Goal: Use online tool/utility: Utilize a website feature to perform a specific function

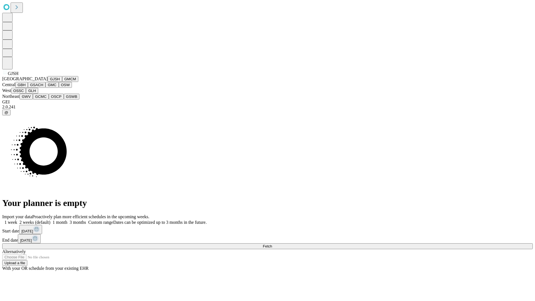
click at [48, 82] on button "GJSH" at bounding box center [55, 79] width 14 height 6
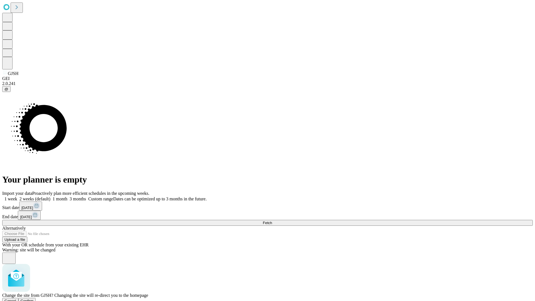
click at [34, 299] on span "Confirm" at bounding box center [27, 301] width 13 height 4
click at [67, 196] on label "1 month" at bounding box center [58, 198] width 17 height 5
click at [272, 221] on span "Fetch" at bounding box center [267, 223] width 9 height 4
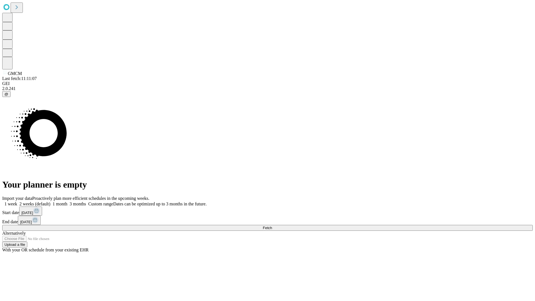
click at [67, 201] on label "1 month" at bounding box center [58, 203] width 17 height 5
click at [272, 226] on span "Fetch" at bounding box center [267, 228] width 9 height 4
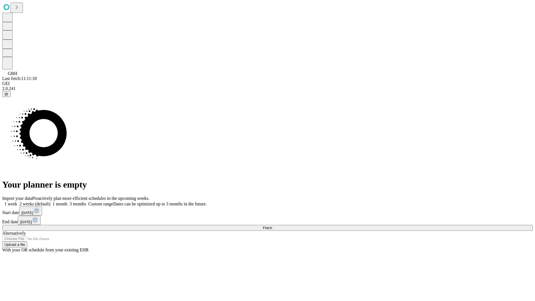
click at [67, 201] on label "1 month" at bounding box center [58, 203] width 17 height 5
click at [272, 226] on span "Fetch" at bounding box center [267, 228] width 9 height 4
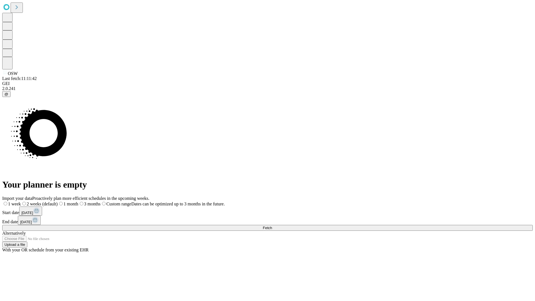
click at [78, 201] on label "1 month" at bounding box center [68, 203] width 21 height 5
click at [272, 226] on span "Fetch" at bounding box center [267, 228] width 9 height 4
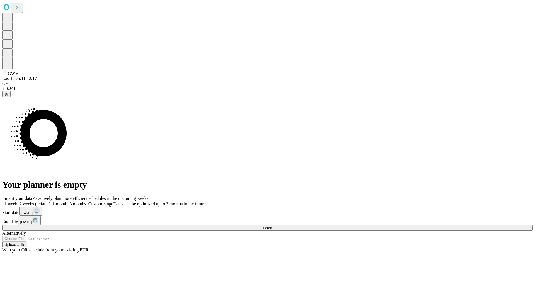
click at [272, 226] on span "Fetch" at bounding box center [267, 228] width 9 height 4
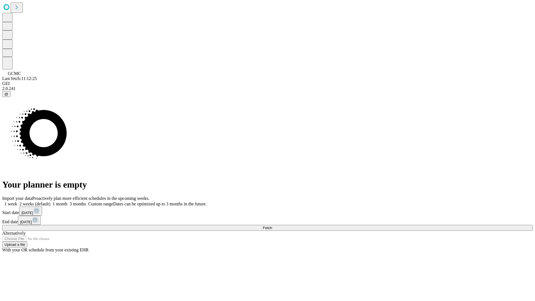
click at [67, 201] on label "1 month" at bounding box center [58, 203] width 17 height 5
click at [272, 226] on span "Fetch" at bounding box center [267, 228] width 9 height 4
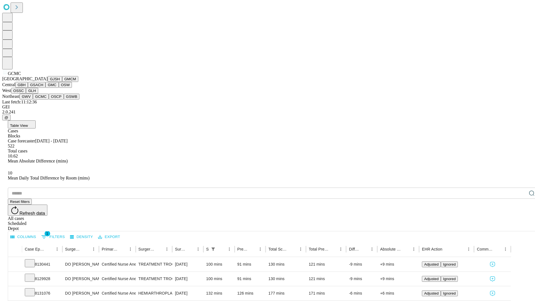
click at [49, 99] on button "OSCP" at bounding box center [56, 97] width 15 height 6
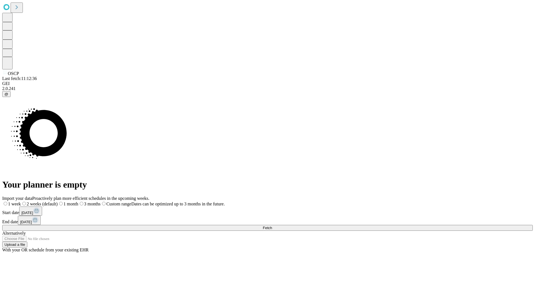
click at [78, 201] on label "1 month" at bounding box center [68, 203] width 21 height 5
click at [272, 226] on span "Fetch" at bounding box center [267, 228] width 9 height 4
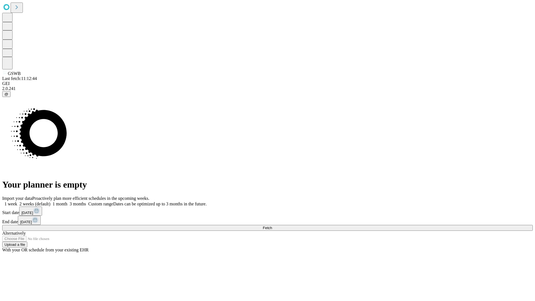
click at [67, 201] on label "1 month" at bounding box center [58, 203] width 17 height 5
click at [272, 226] on span "Fetch" at bounding box center [267, 228] width 9 height 4
